Goal: Check status: Check status

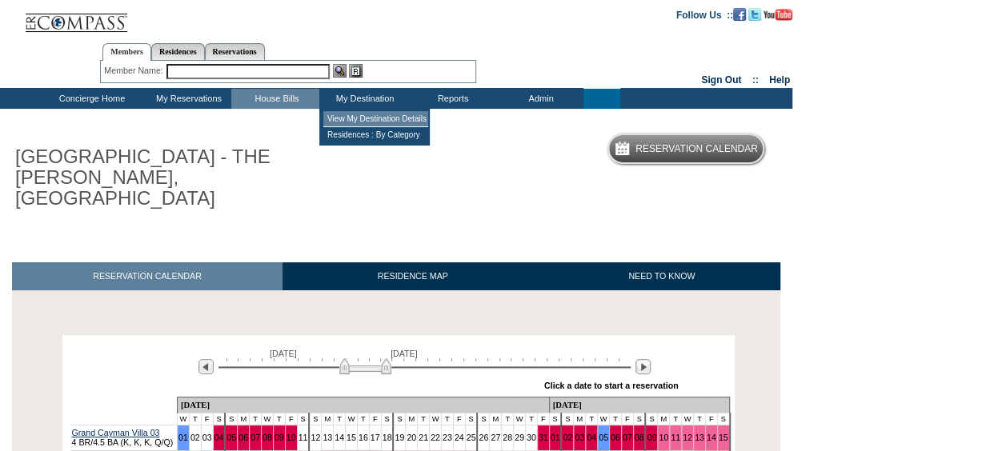
click at [358, 115] on td "View My Destination Details" at bounding box center [375, 119] width 105 height 16
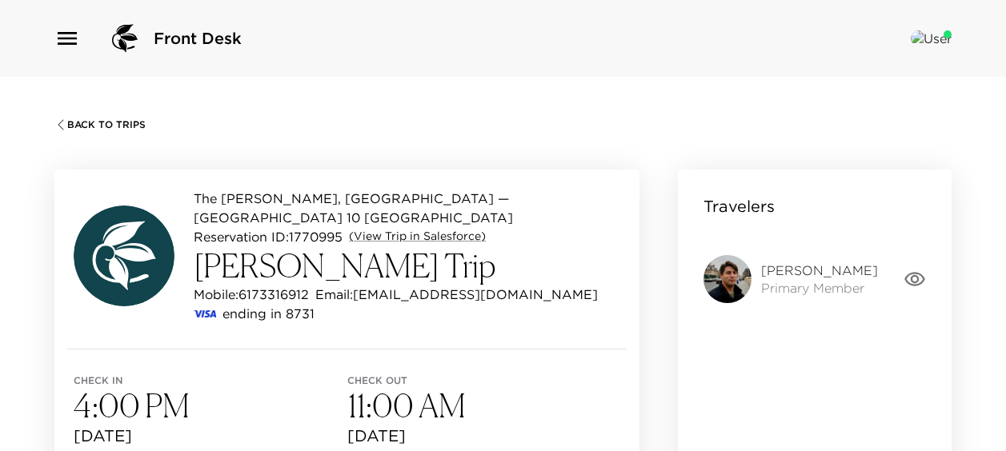
scroll to position [523, 0]
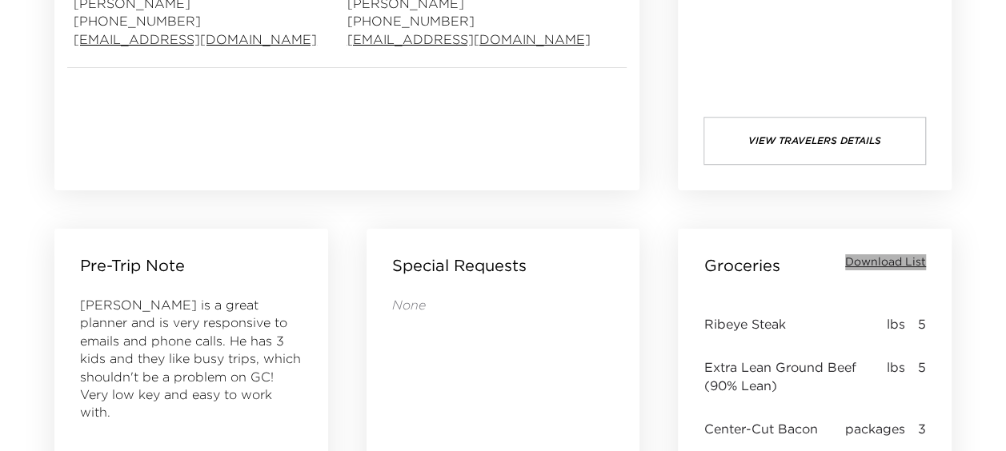
click at [903, 259] on span "Download List" at bounding box center [885, 262] width 81 height 16
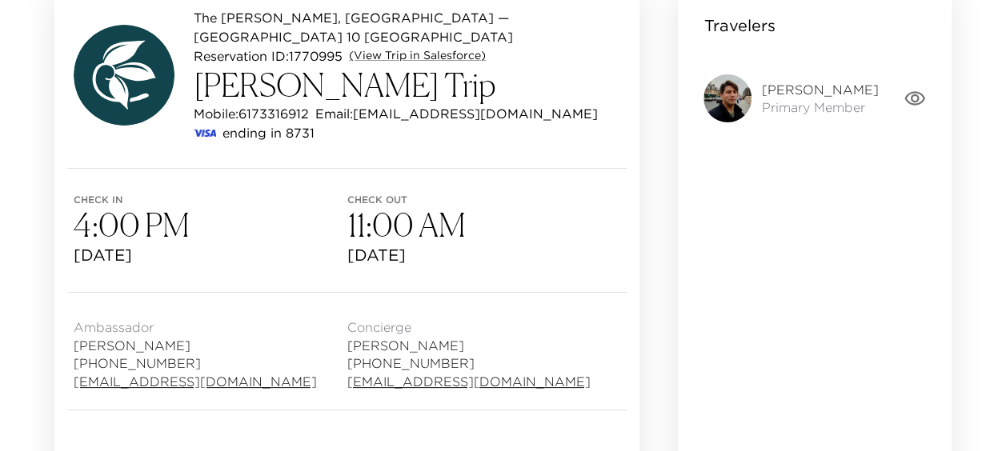
scroll to position [0, 0]
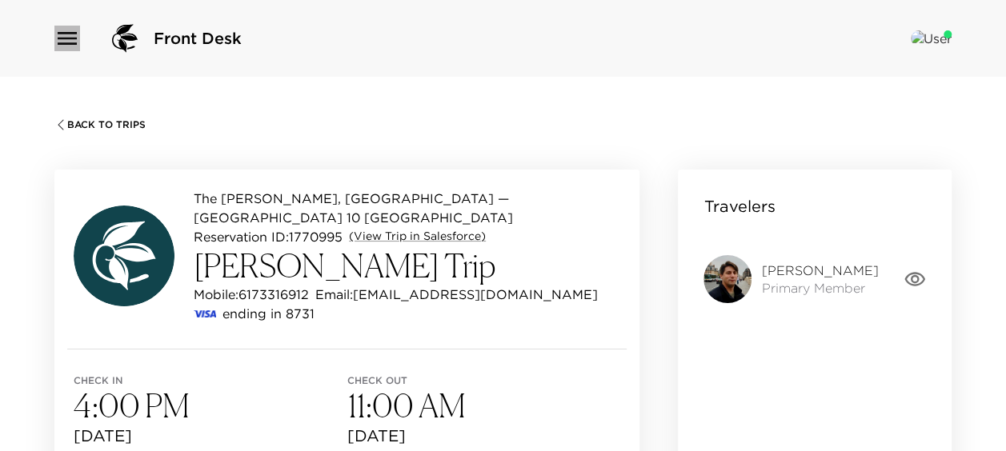
click at [61, 40] on icon "button" at bounding box center [67, 39] width 26 height 26
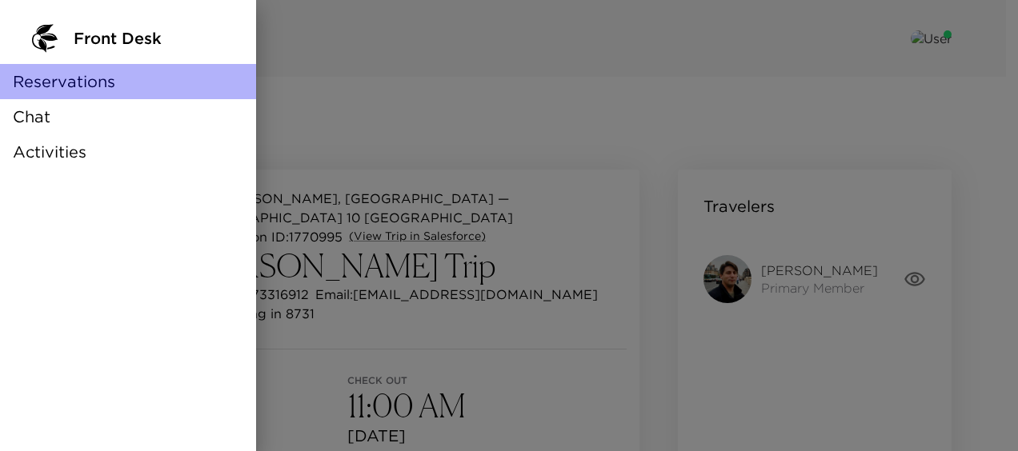
click at [75, 74] on span "Reservations" at bounding box center [64, 81] width 102 height 22
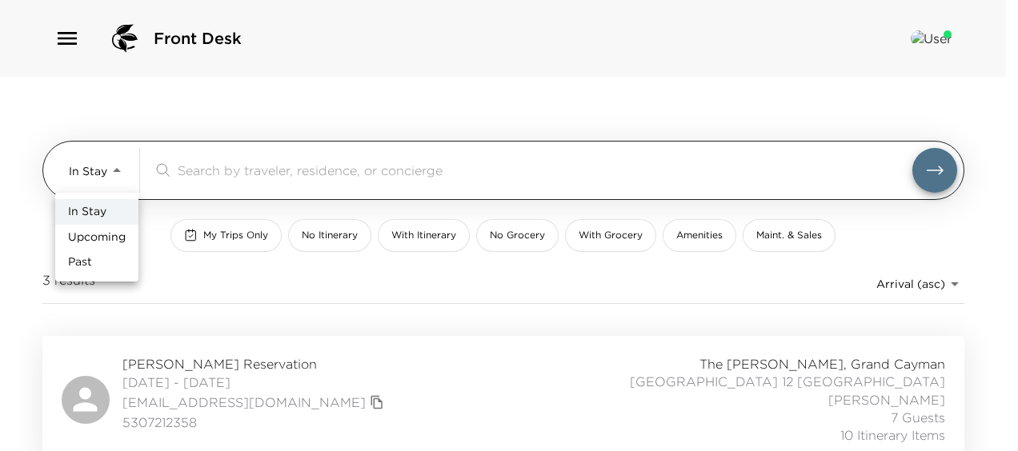
click at [117, 171] on body "Front Desk In Stay In-Stay ​ My Trips Only No Itinerary With Itinerary No Groce…" at bounding box center [509, 225] width 1018 height 451
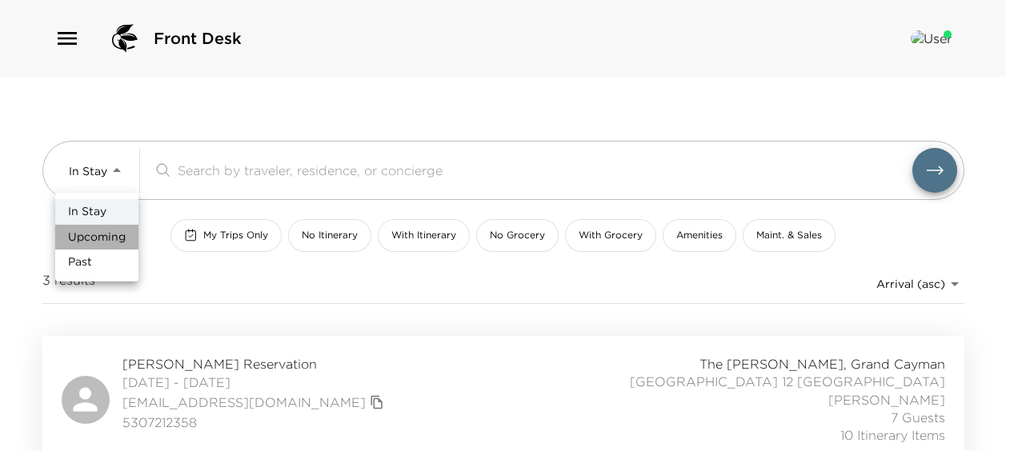
click at [112, 237] on span "Upcoming" at bounding box center [97, 238] width 58 height 16
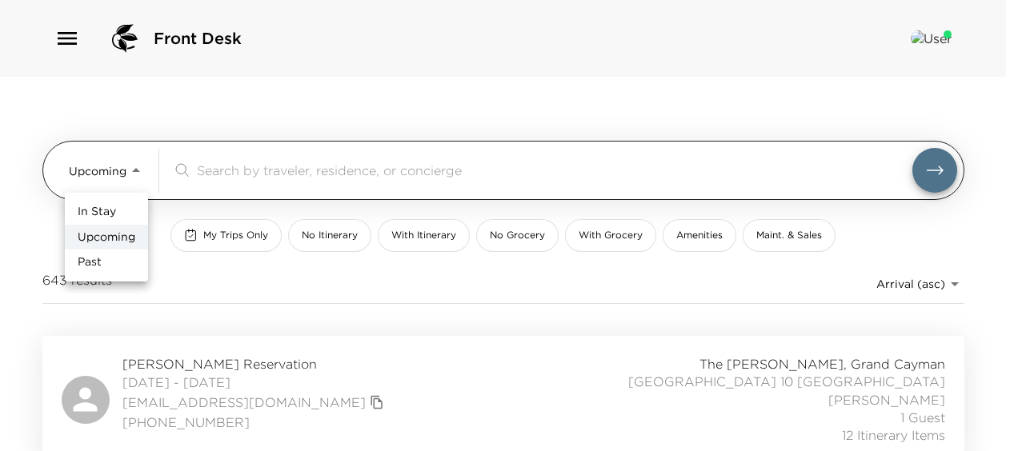
click at [139, 171] on body "Front Desk Upcoming Upcoming ​ My Trips Only No Itinerary With Itinerary No Gro…" at bounding box center [509, 225] width 1018 height 451
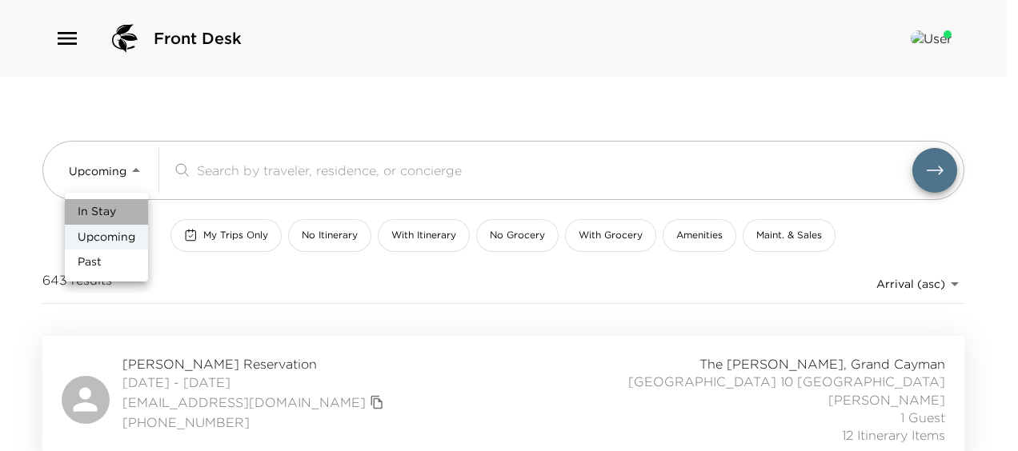
click at [114, 212] on span "In Stay" at bounding box center [97, 212] width 38 height 16
type input "In-Stay"
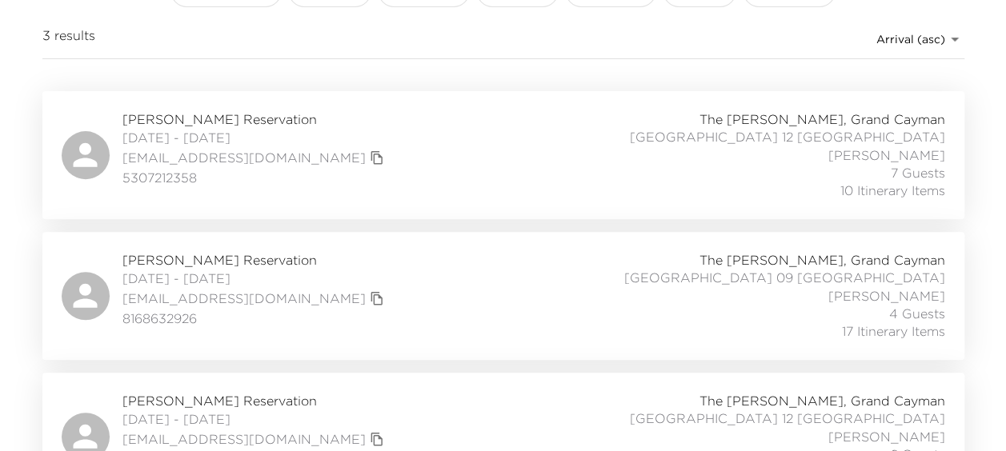
scroll to position [293, 0]
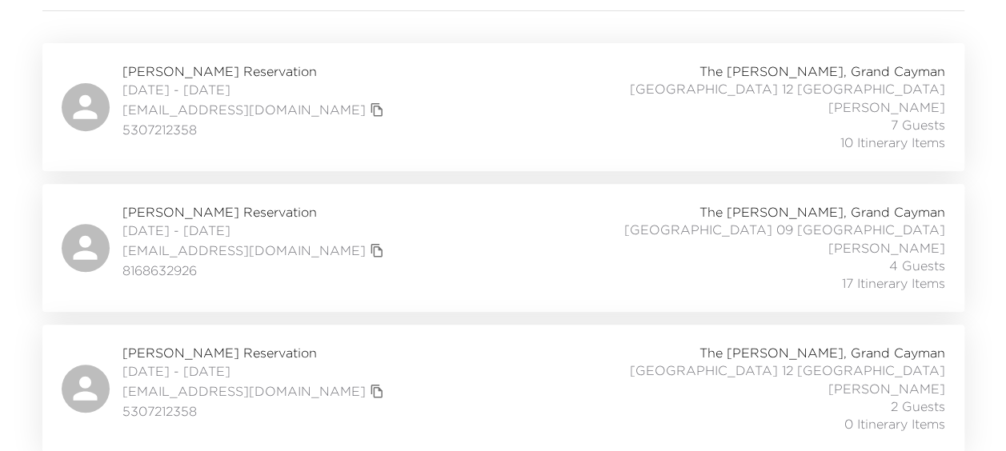
click at [213, 209] on span "[PERSON_NAME] Reservation" at bounding box center [255, 212] width 266 height 18
